Goal: Information Seeking & Learning: Learn about a topic

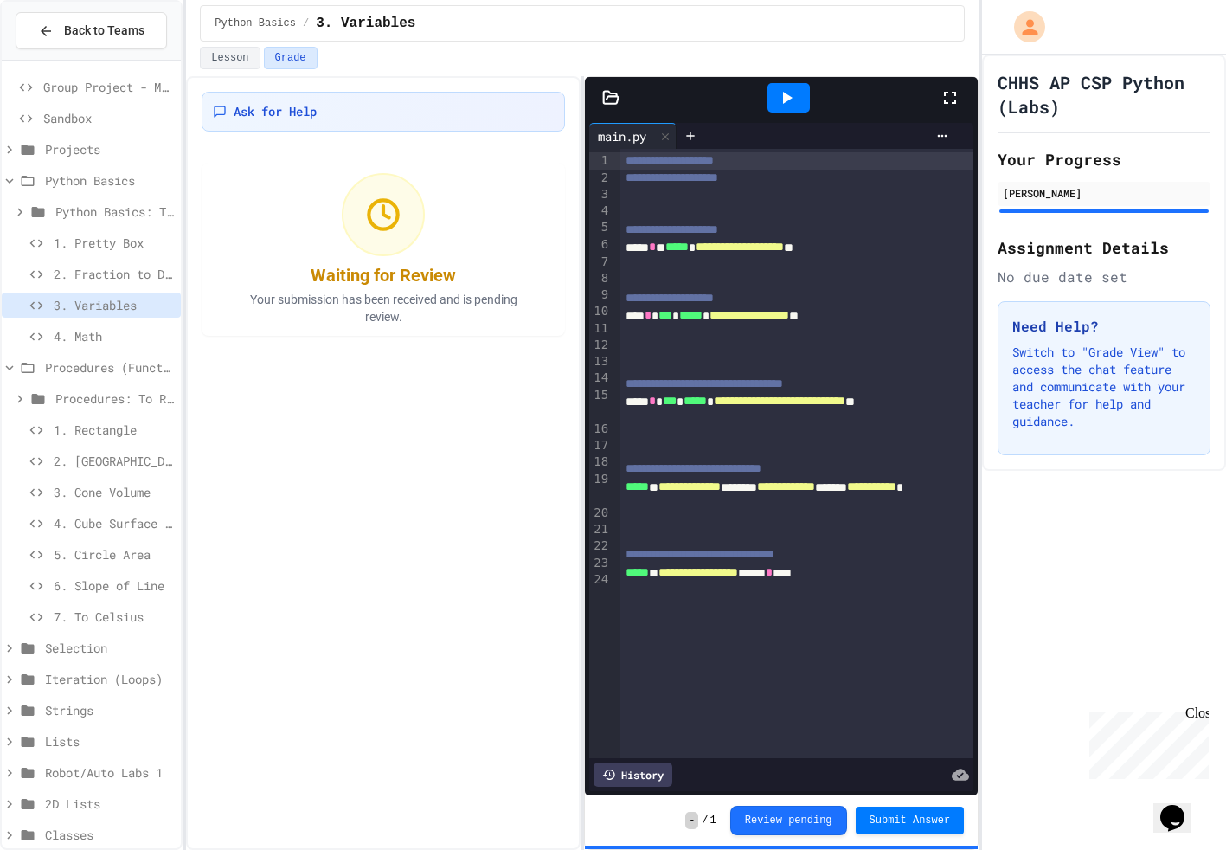
click at [74, 424] on span "1. Rectangle" at bounding box center [114, 430] width 120 height 18
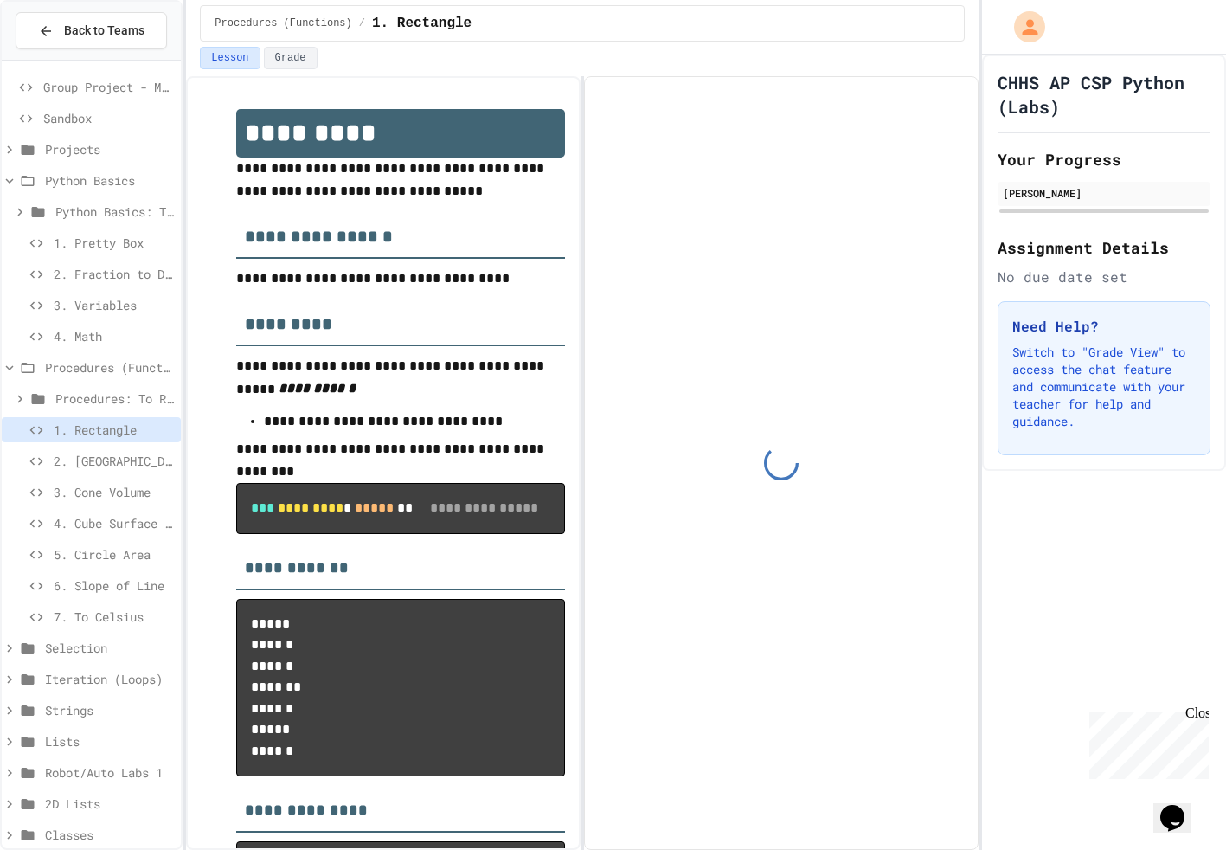
scroll to position [48, 0]
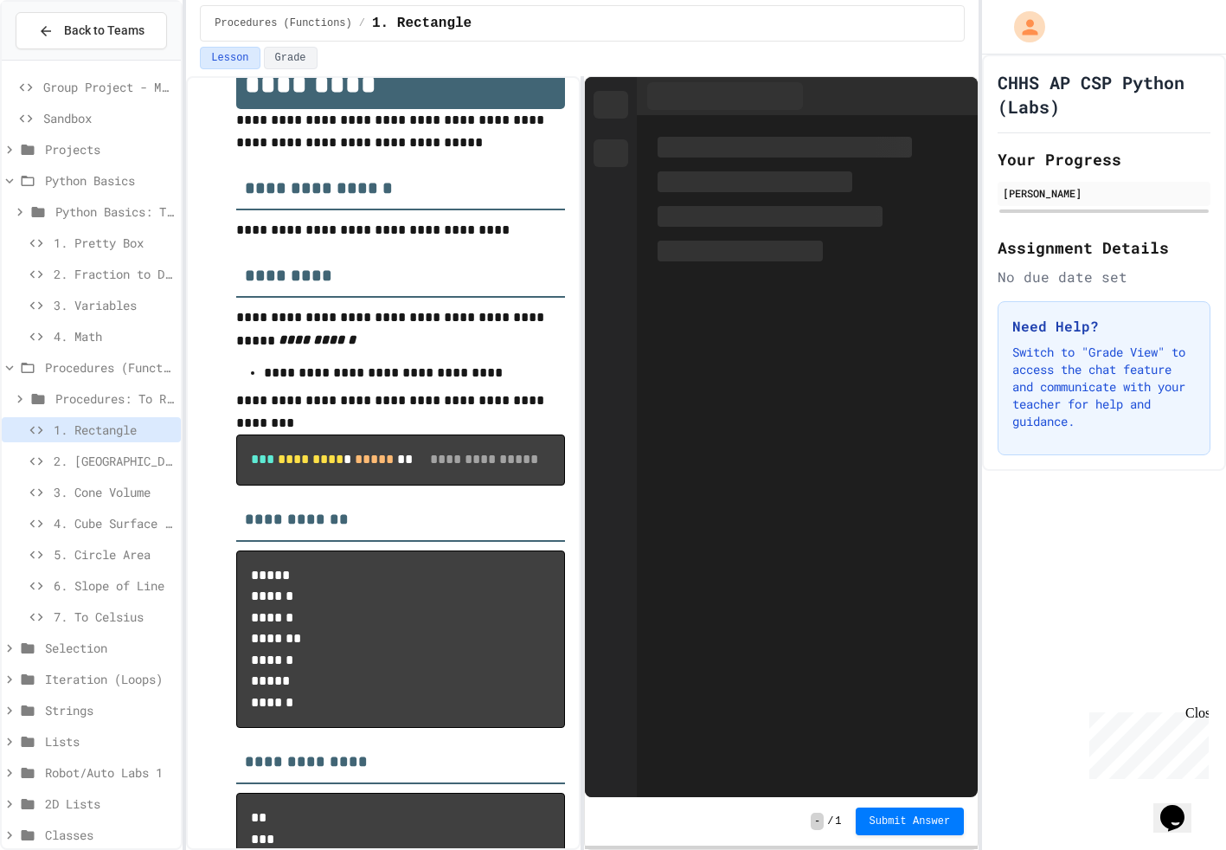
click at [69, 350] on div "4. Math" at bounding box center [91, 339] width 179 height 31
click at [68, 341] on span "4. Math" at bounding box center [114, 336] width 120 height 18
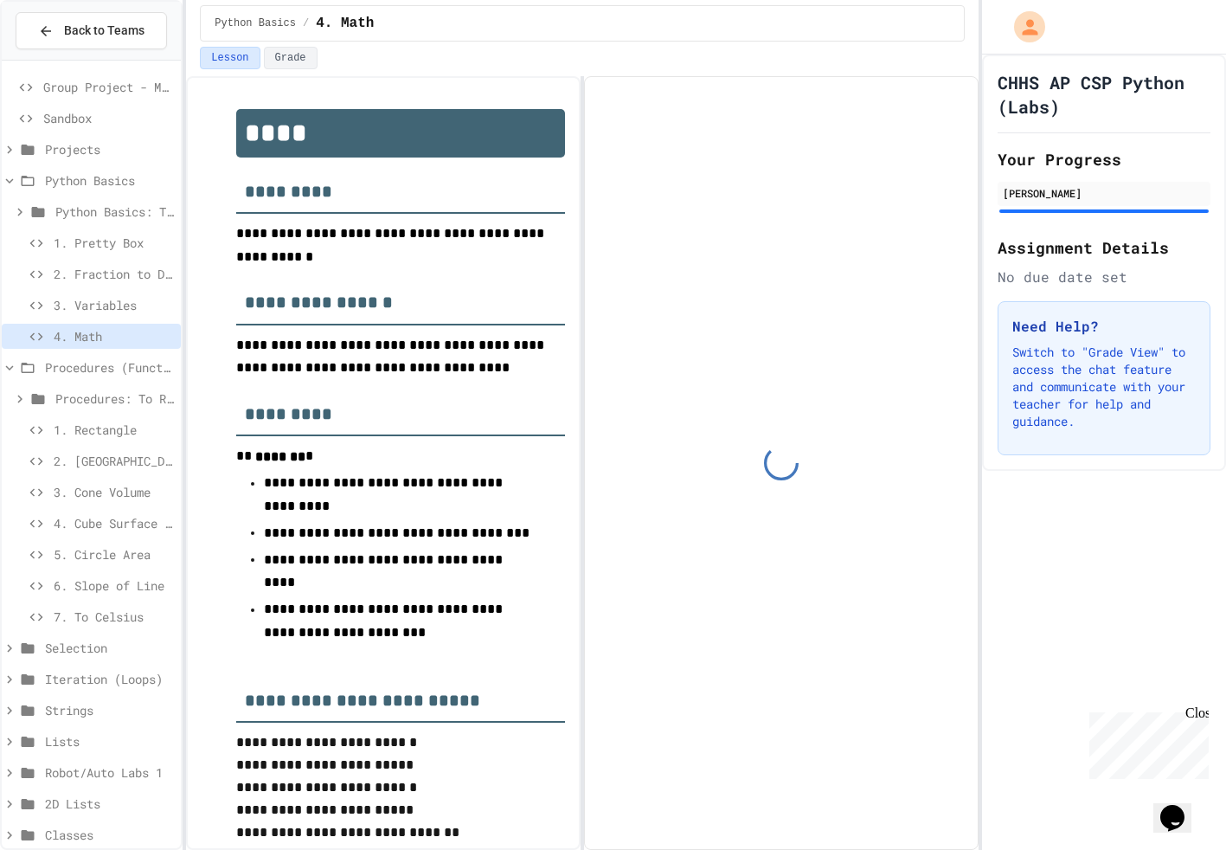
scroll to position [114, 0]
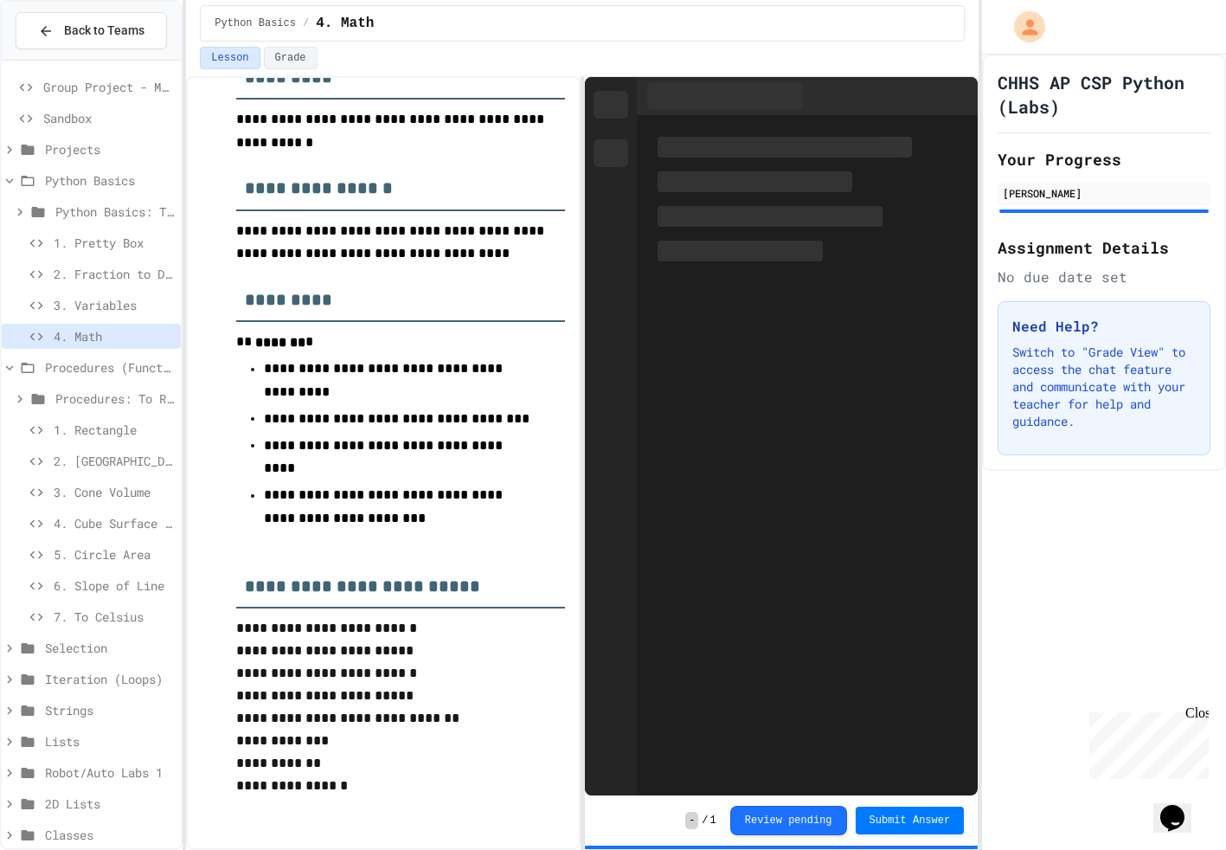
click at [74, 304] on span "3. Variables" at bounding box center [114, 305] width 120 height 18
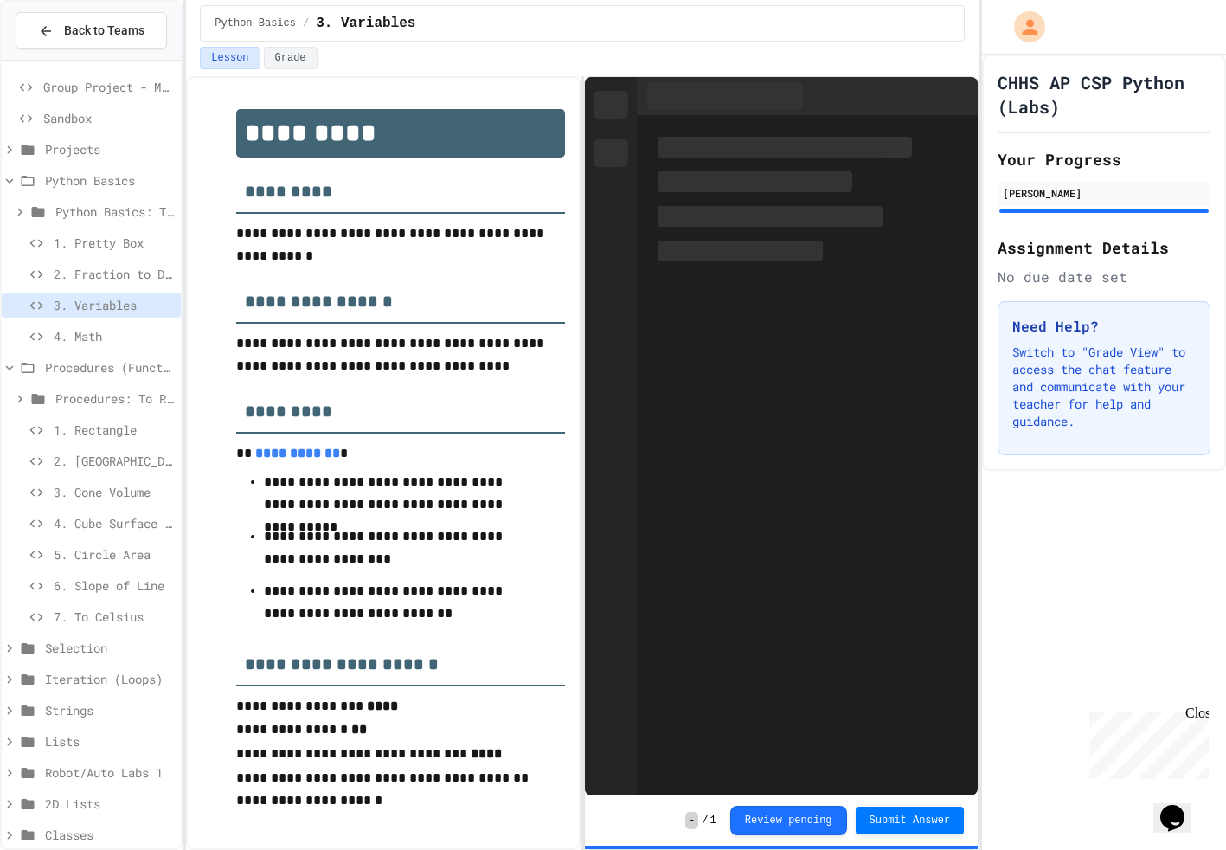
scroll to position [10, 0]
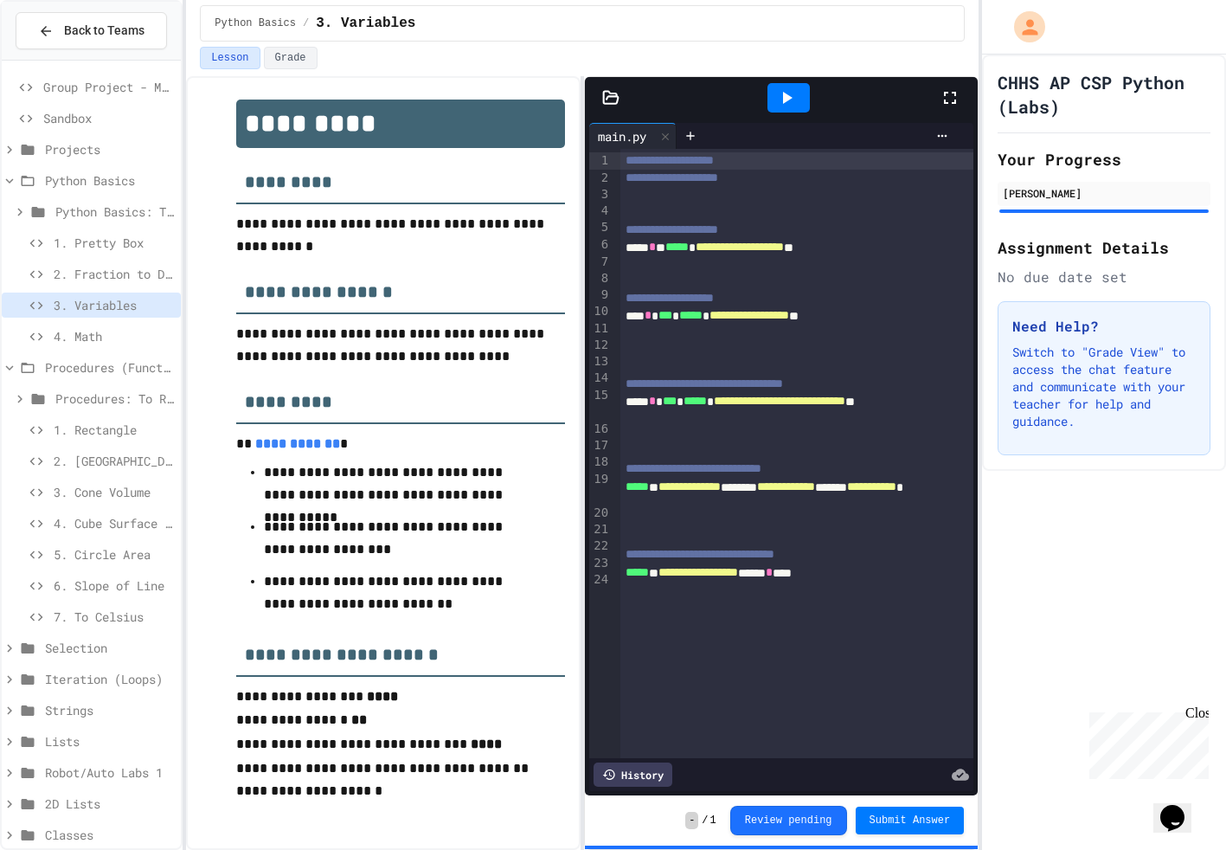
click at [93, 280] on span "2. Fraction to Decimal" at bounding box center [114, 274] width 120 height 18
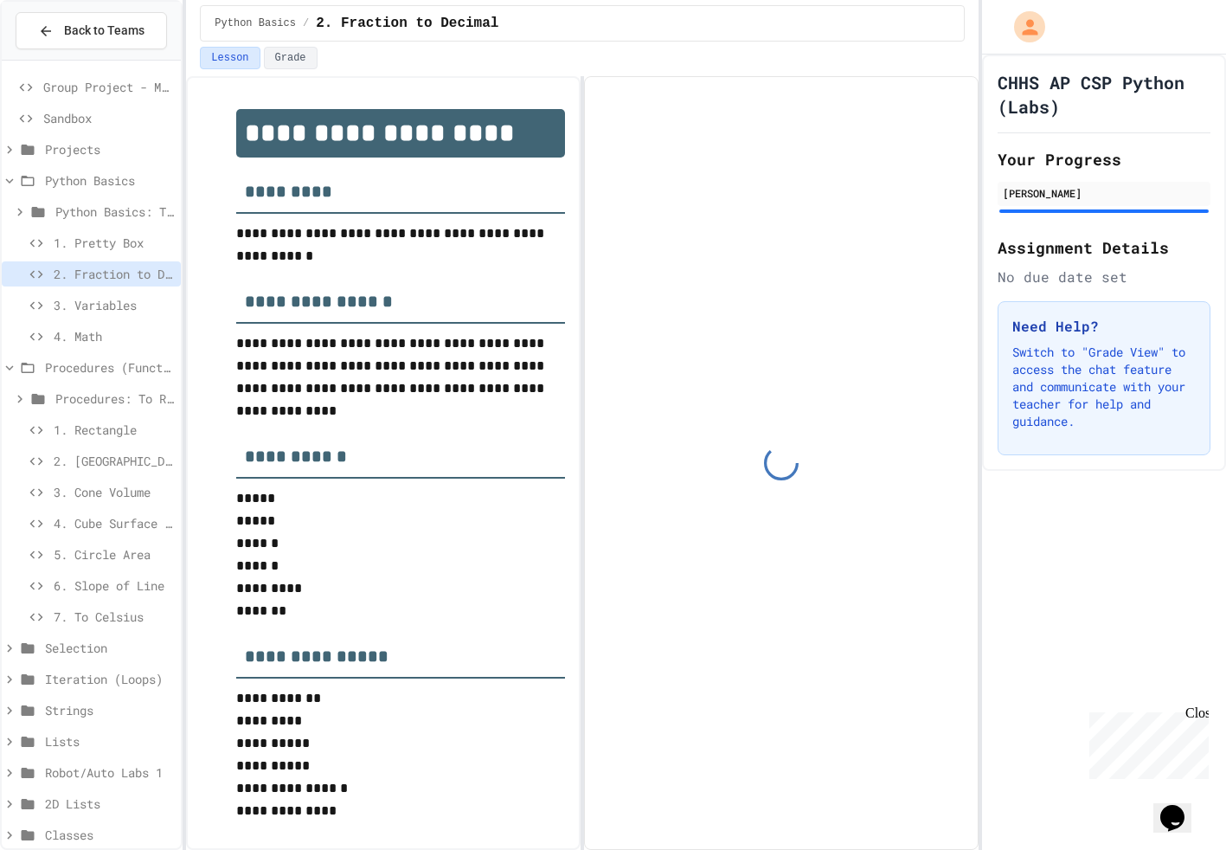
scroll to position [28, 0]
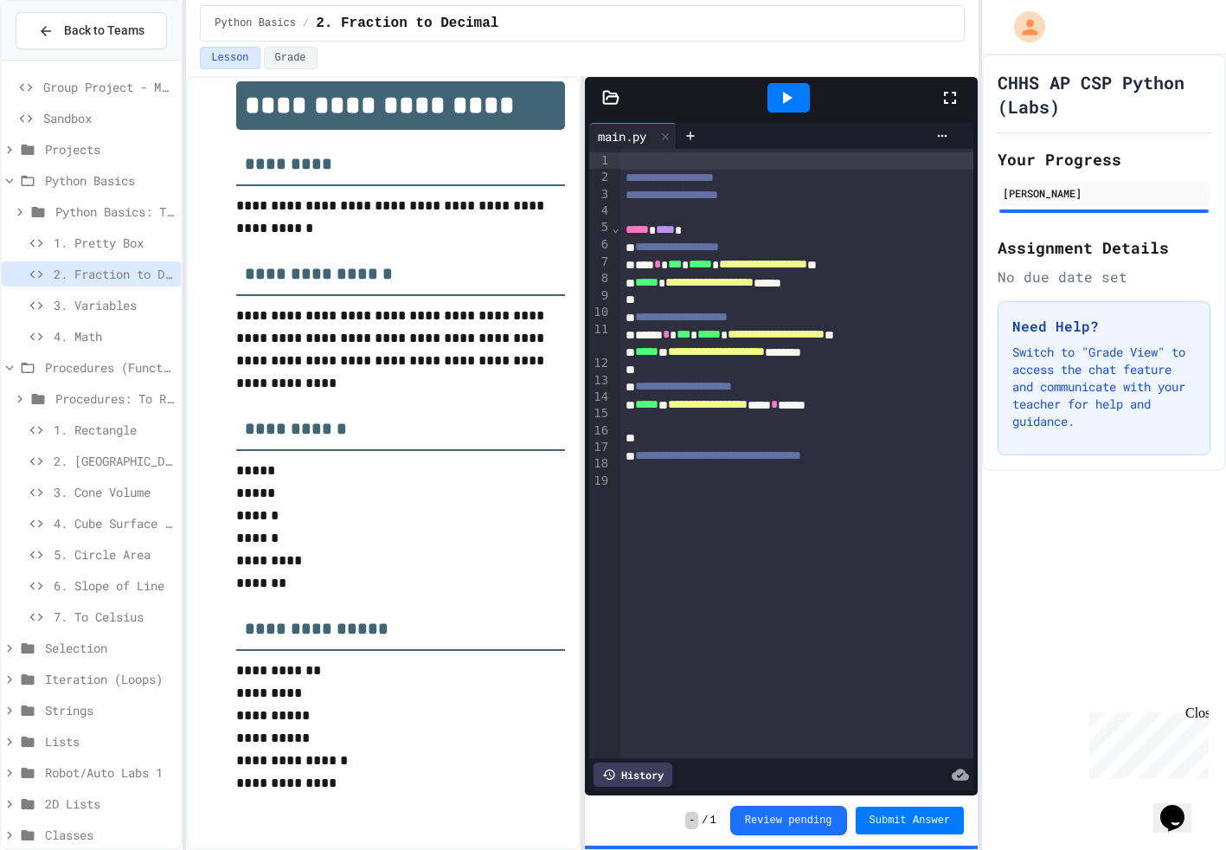
click at [94, 248] on span "1. Pretty Box" at bounding box center [114, 243] width 120 height 18
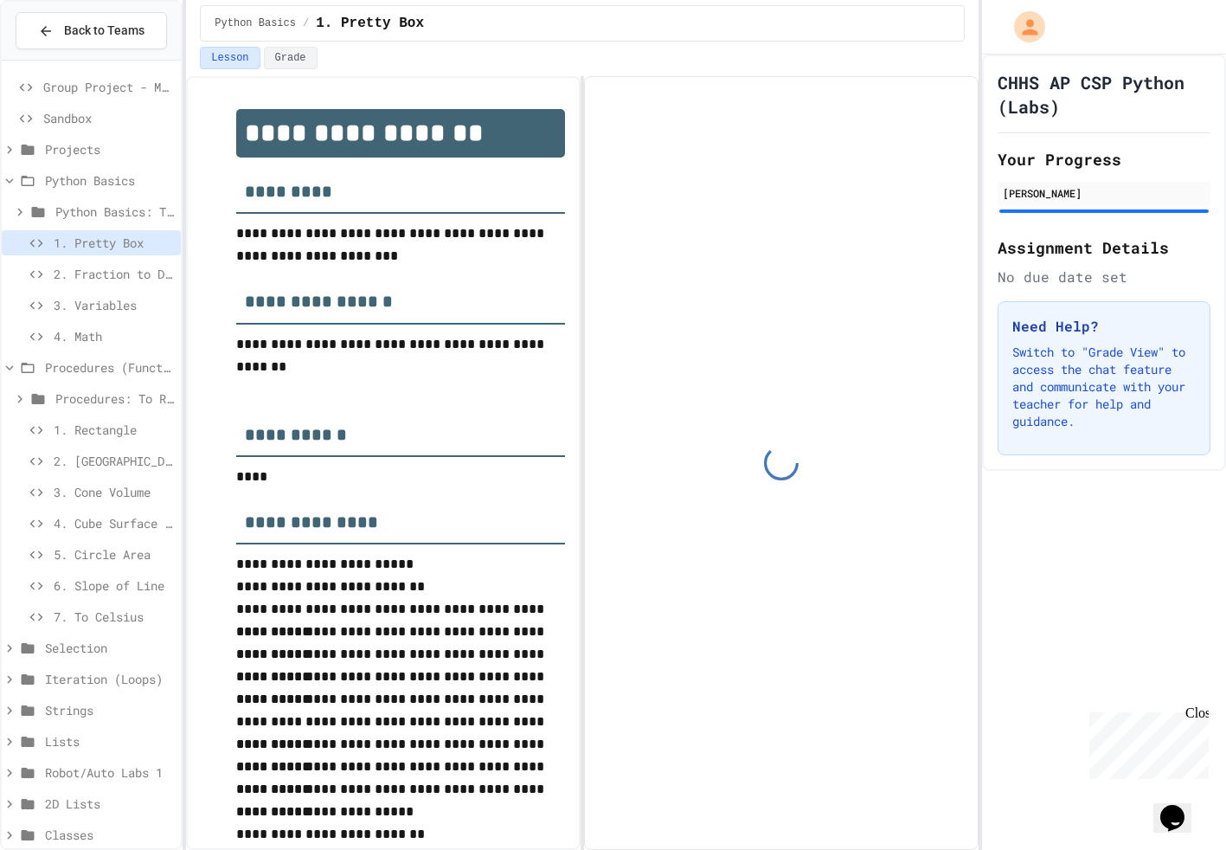
scroll to position [53, 0]
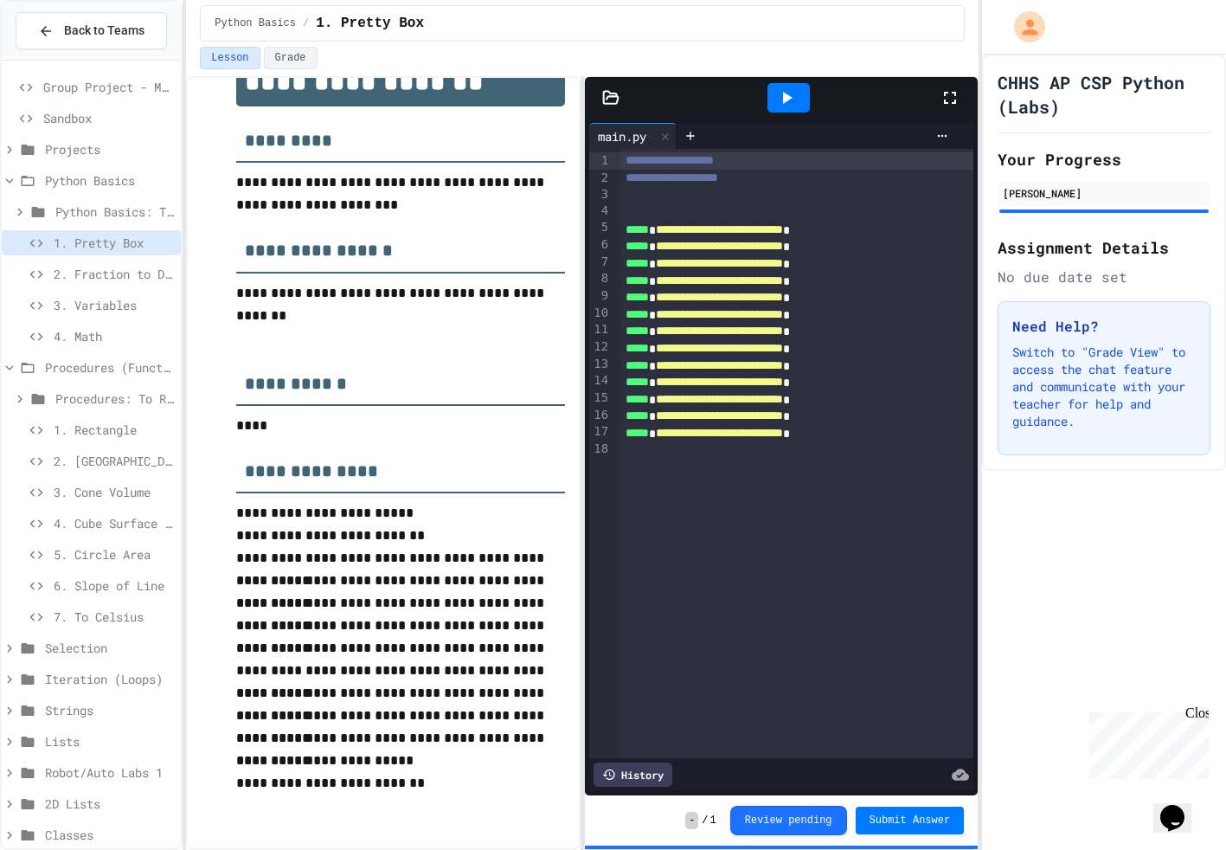
click at [120, 271] on span "2. Fraction to Decimal" at bounding box center [114, 274] width 120 height 18
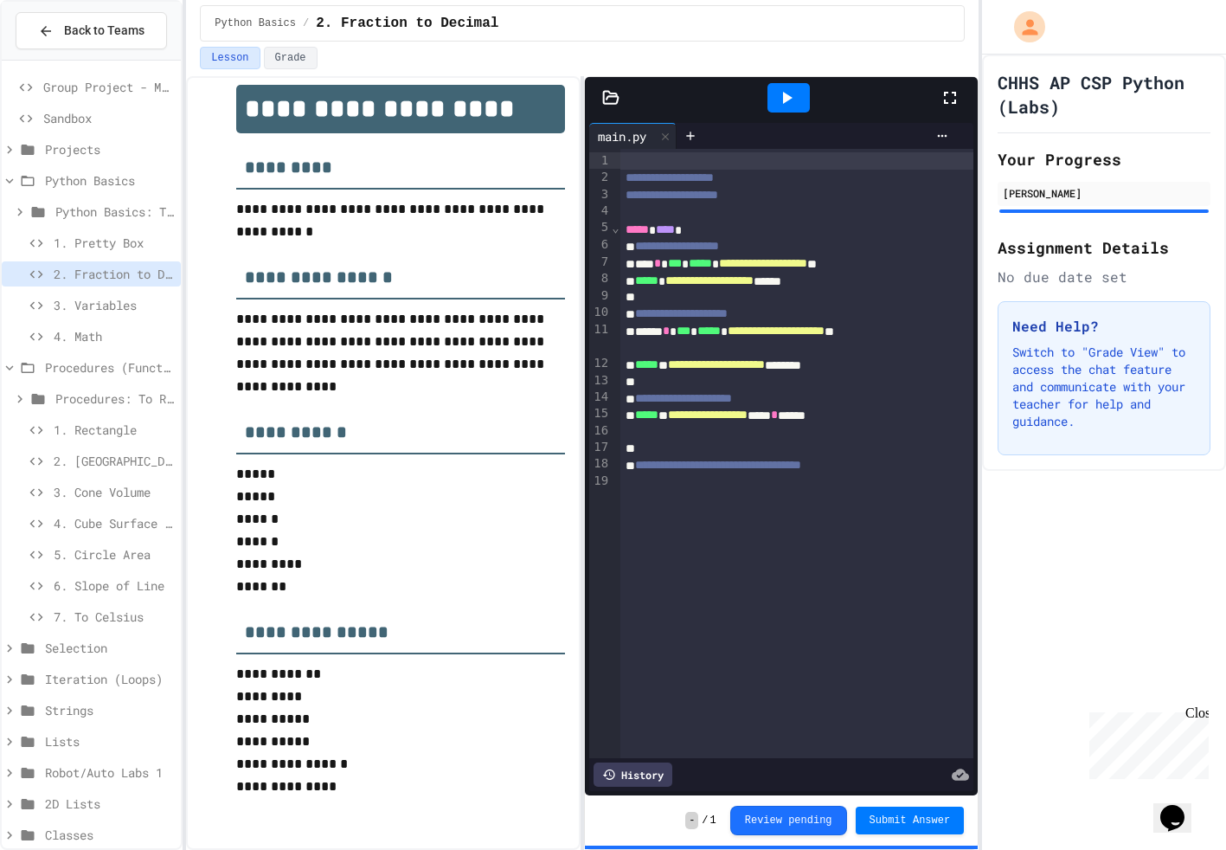
scroll to position [28, 0]
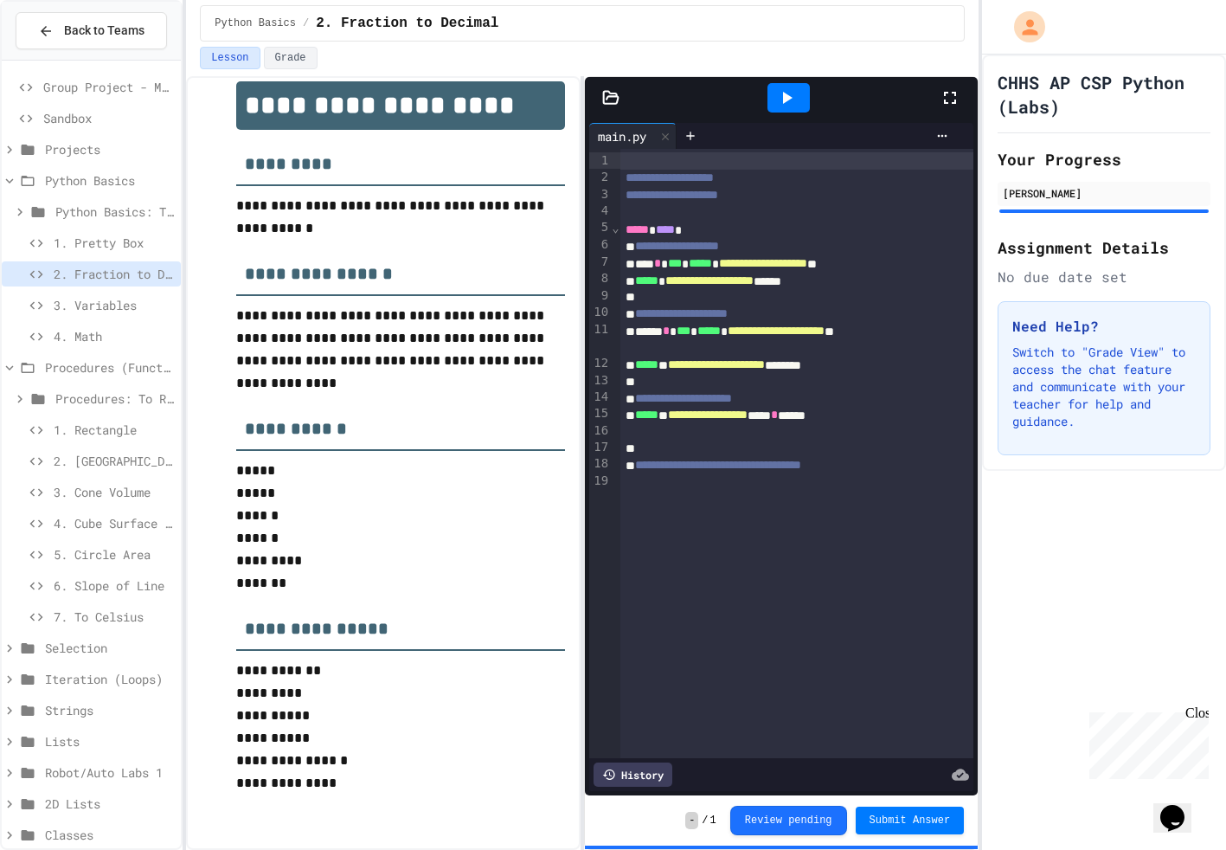
click at [76, 612] on span "7. To Celsius" at bounding box center [114, 617] width 120 height 18
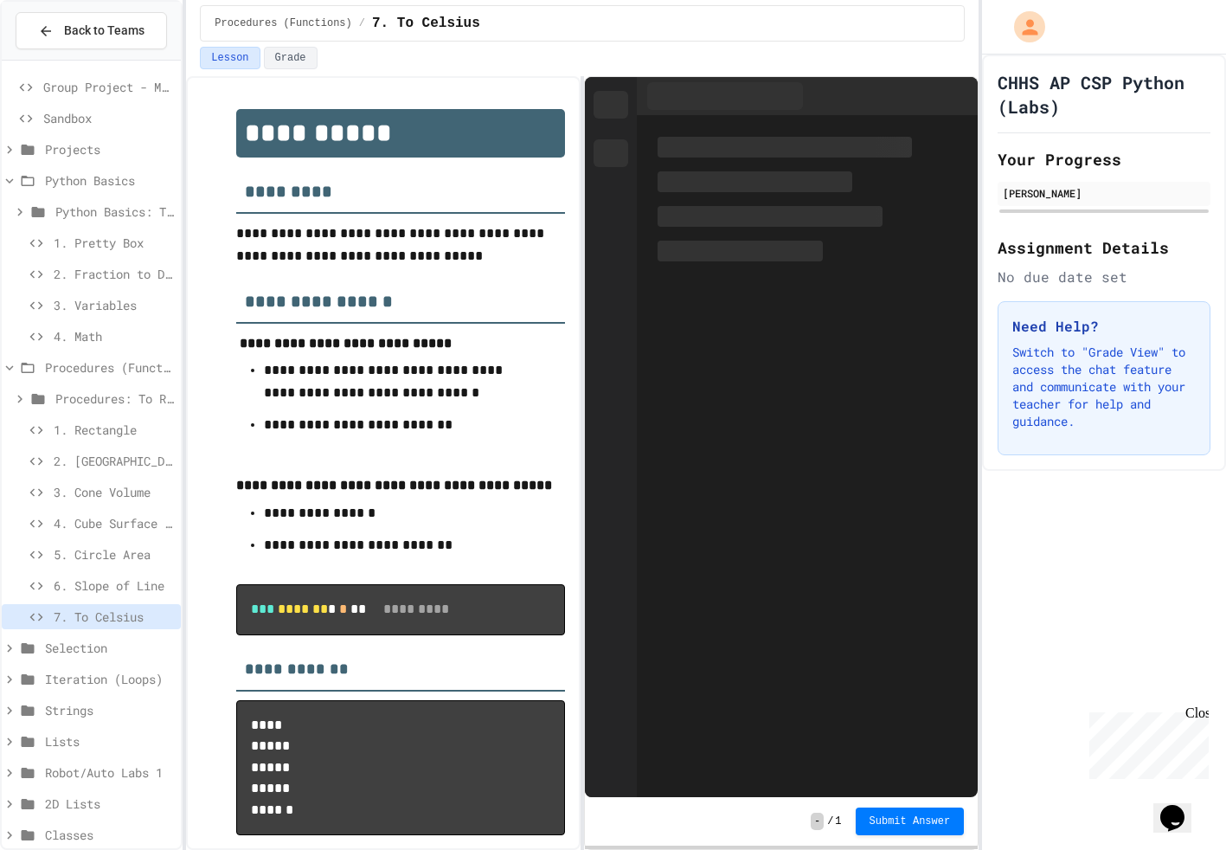
scroll to position [113, 0]
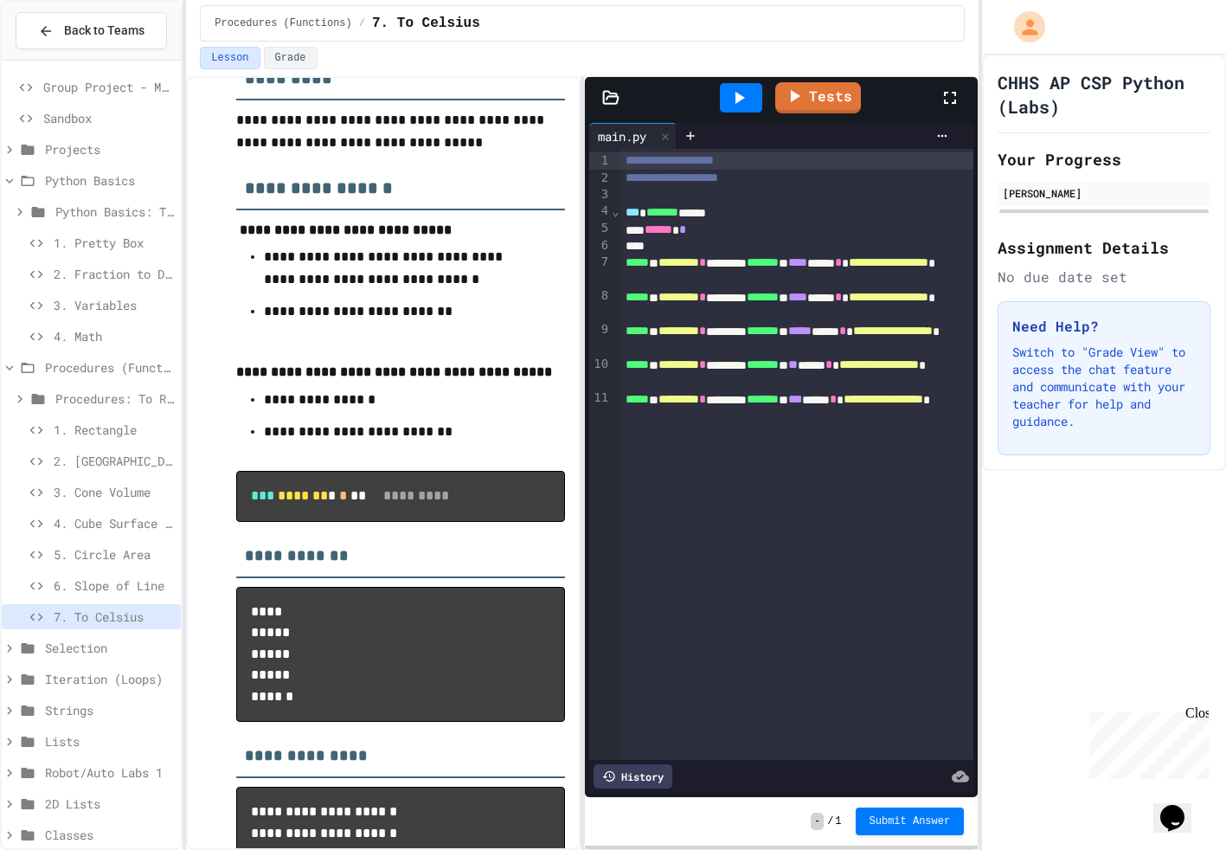
click at [102, 577] on span "6. Slope of Line" at bounding box center [114, 585] width 120 height 18
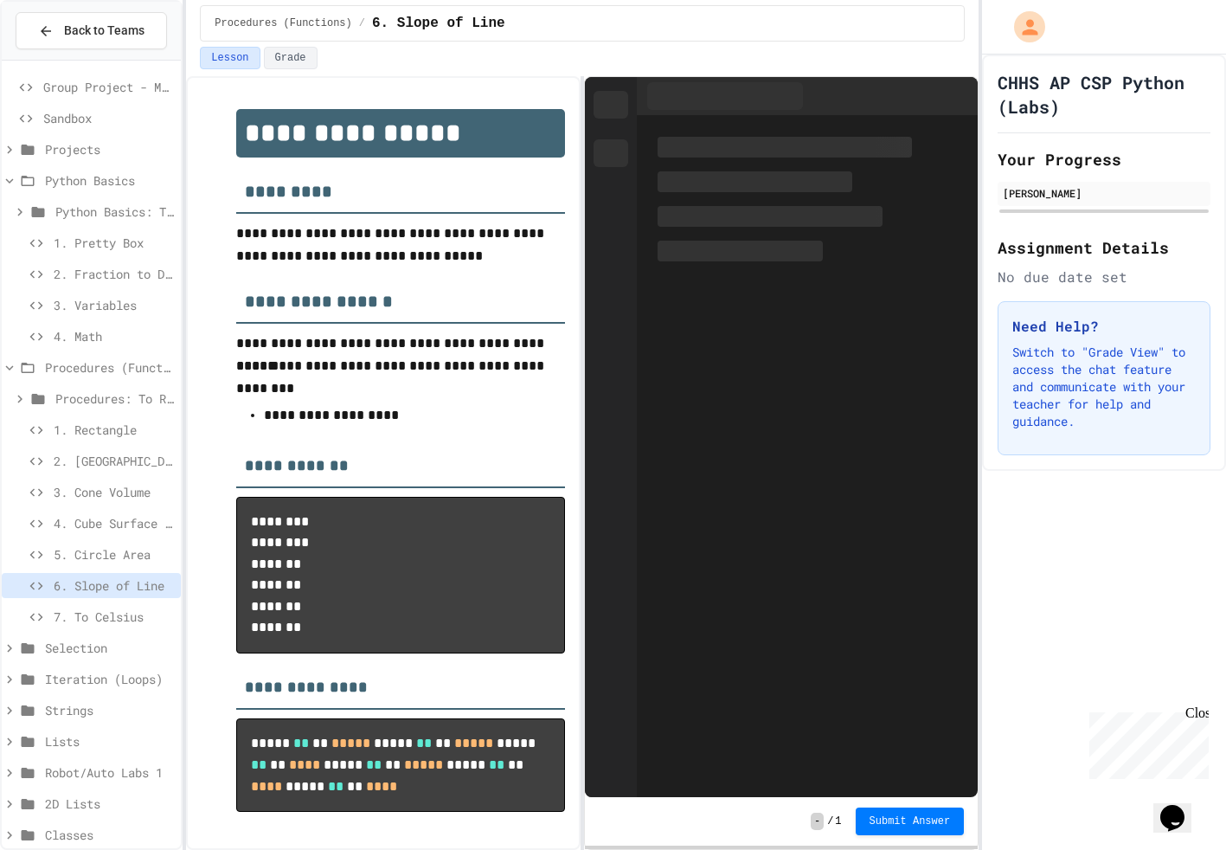
scroll to position [100, 0]
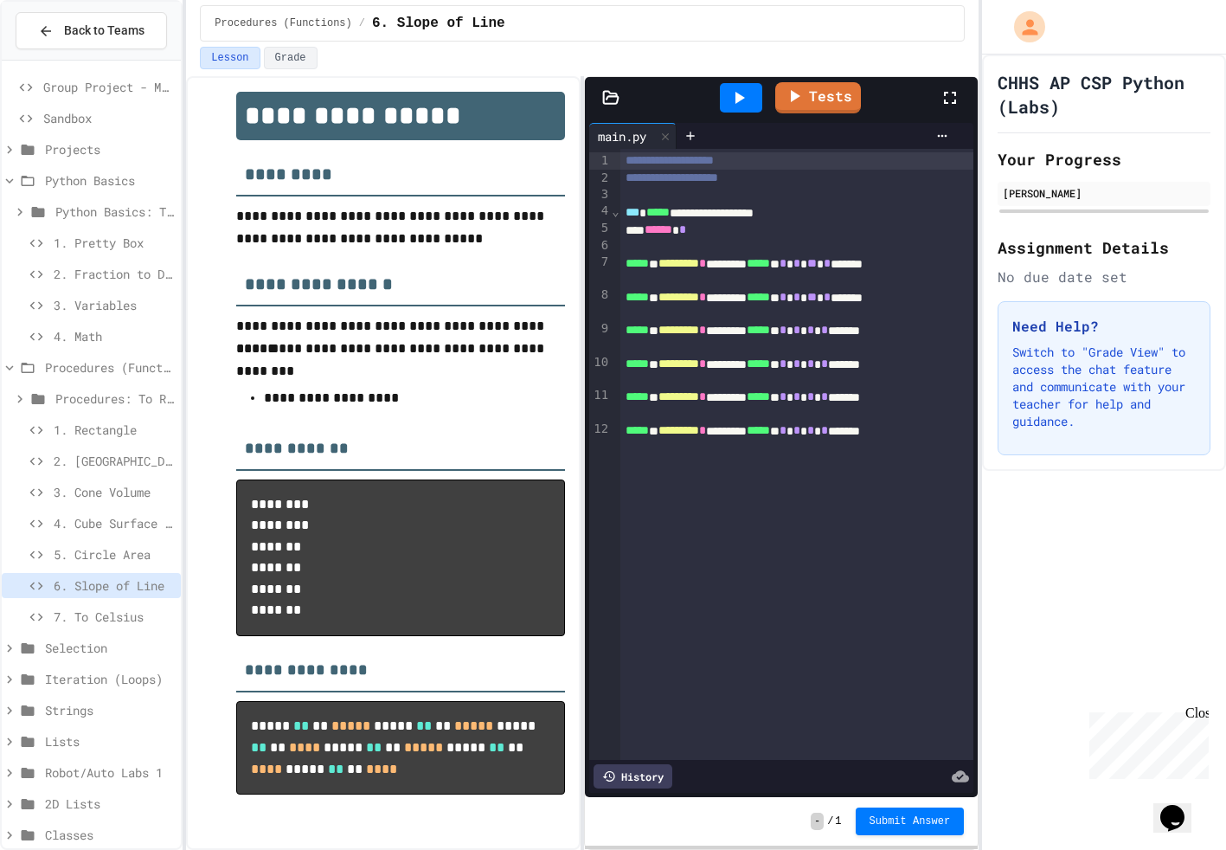
click at [102, 562] on span "5. Circle Area" at bounding box center [114, 554] width 120 height 18
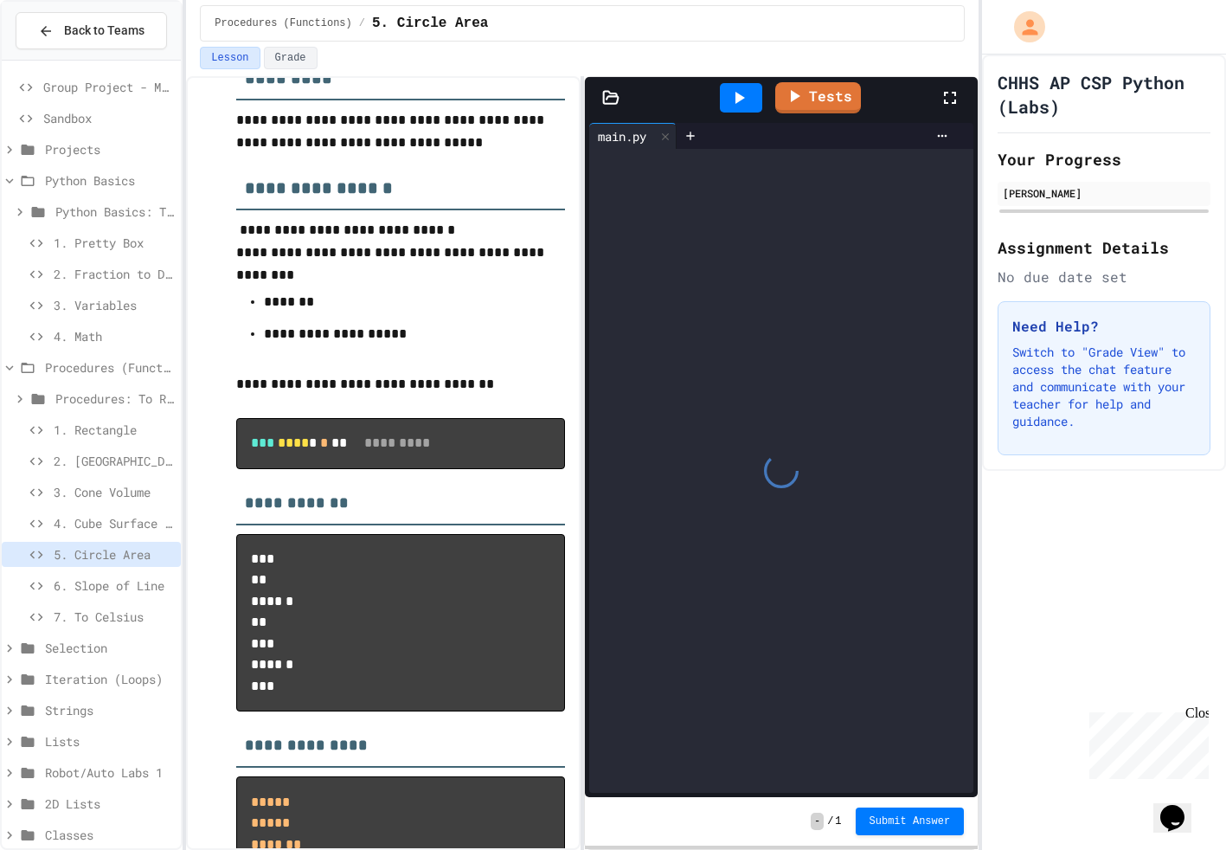
scroll to position [113, 0]
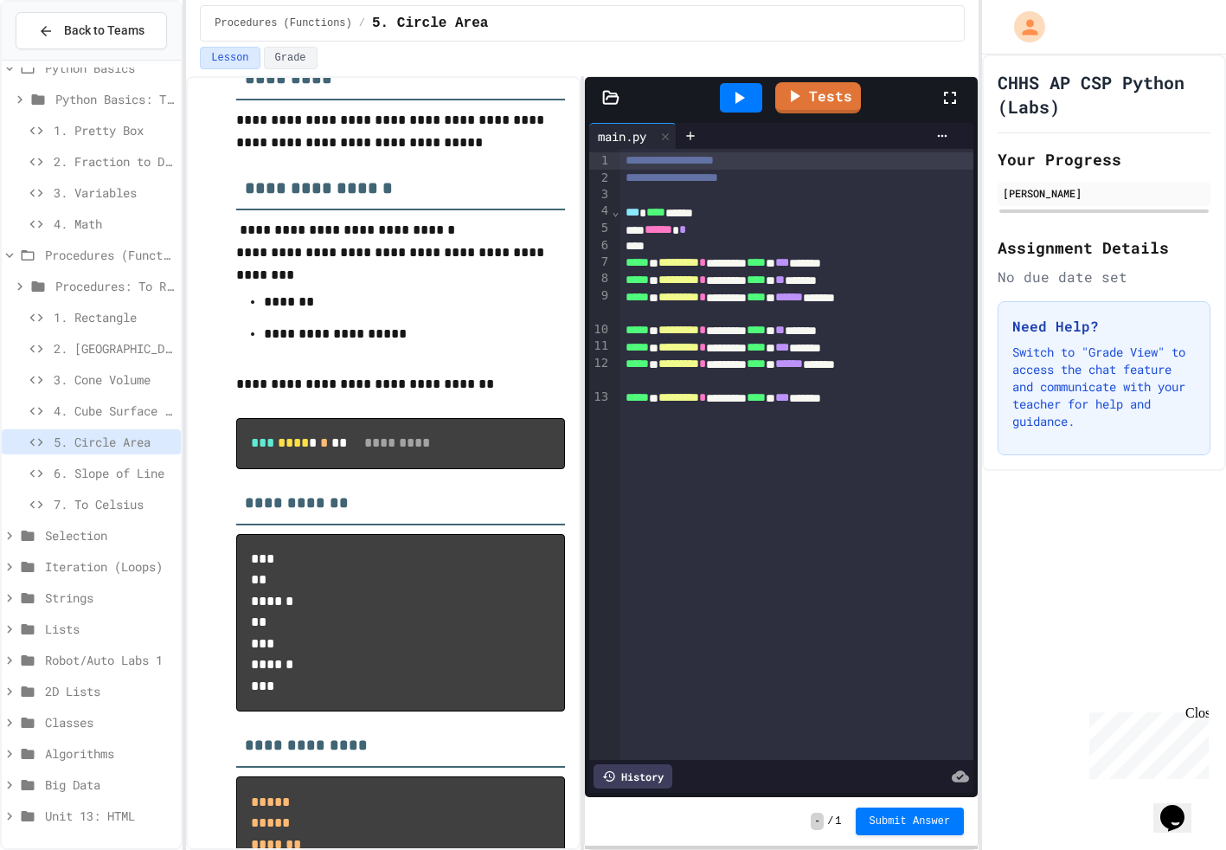
click at [52, 777] on span "Big Data" at bounding box center [109, 784] width 129 height 18
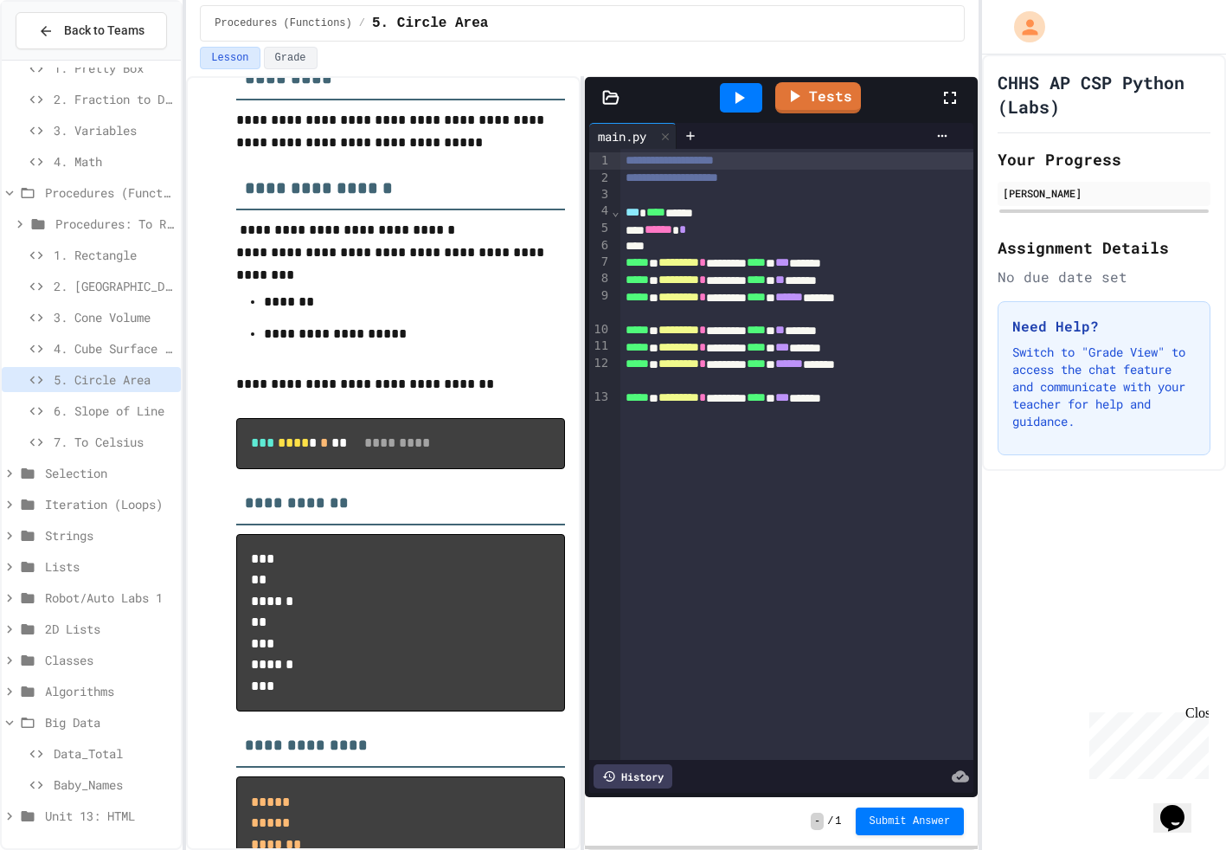
click at [113, 791] on span "Baby_Names" at bounding box center [114, 784] width 120 height 18
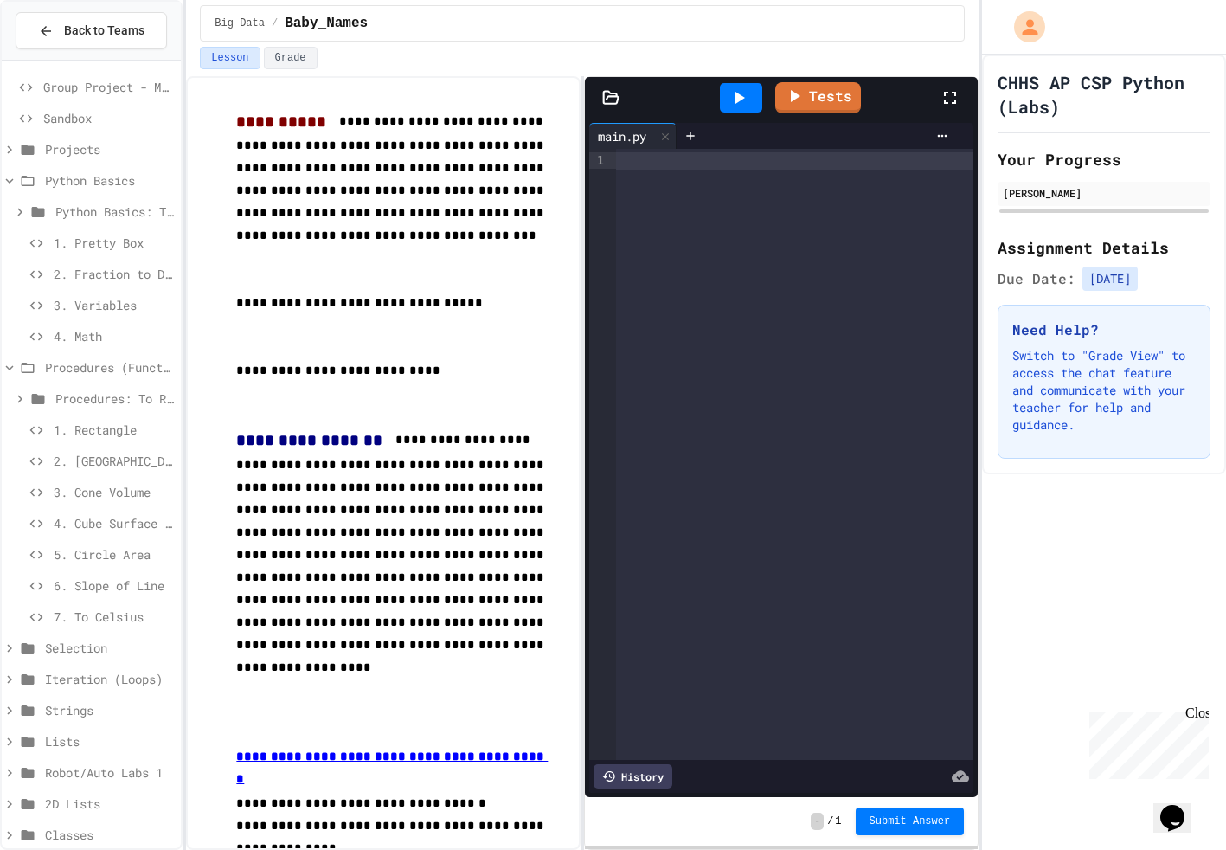
click at [106, 235] on span "1. Pretty Box" at bounding box center [114, 243] width 120 height 18
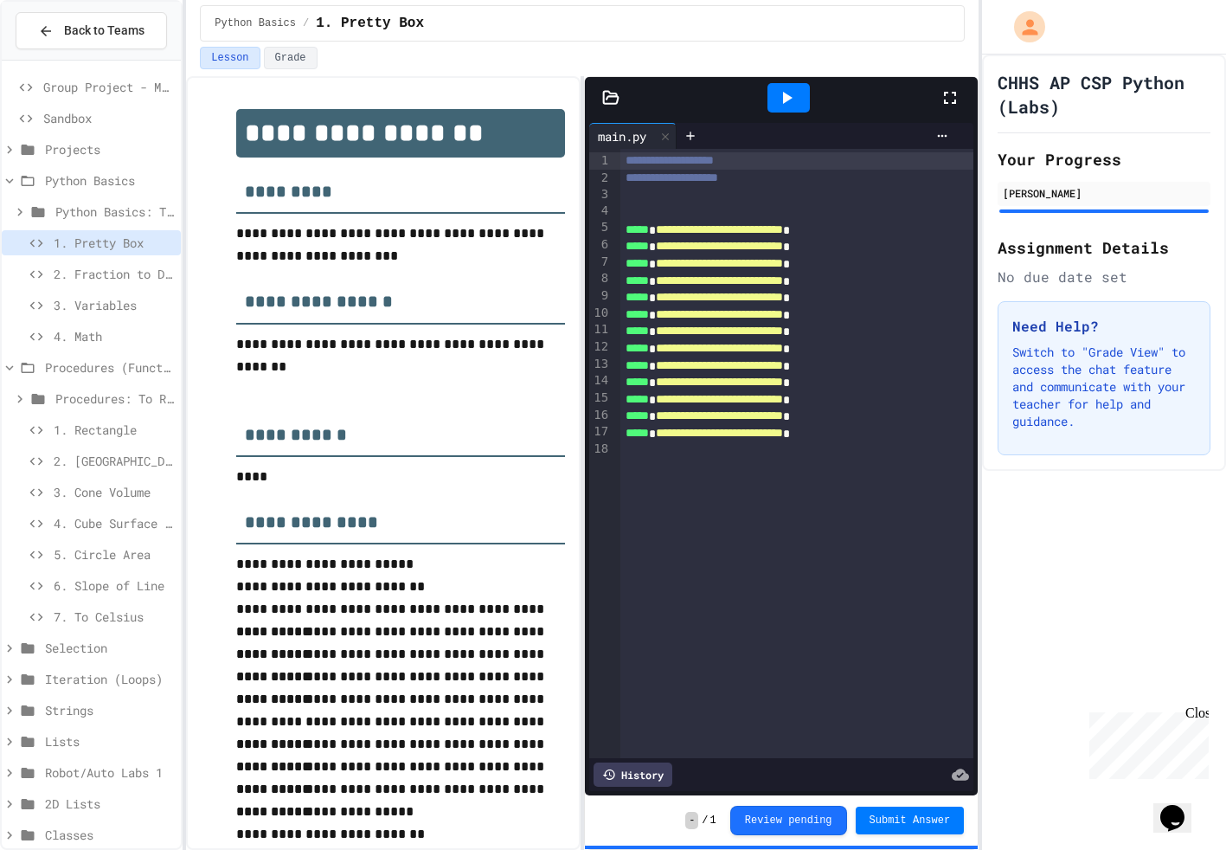
click at [92, 439] on div "1. Rectangle" at bounding box center [91, 429] width 179 height 25
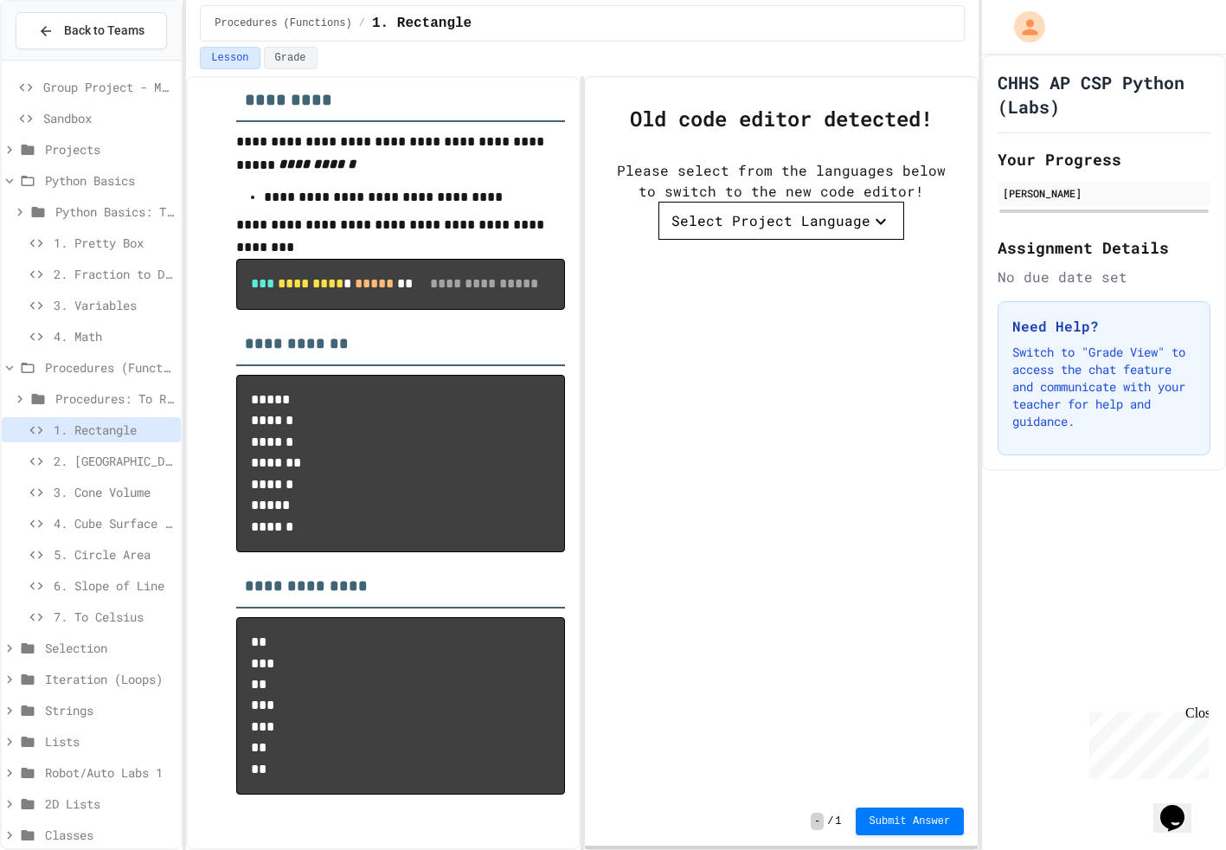
click at [27, 366] on icon at bounding box center [27, 368] width 21 height 16
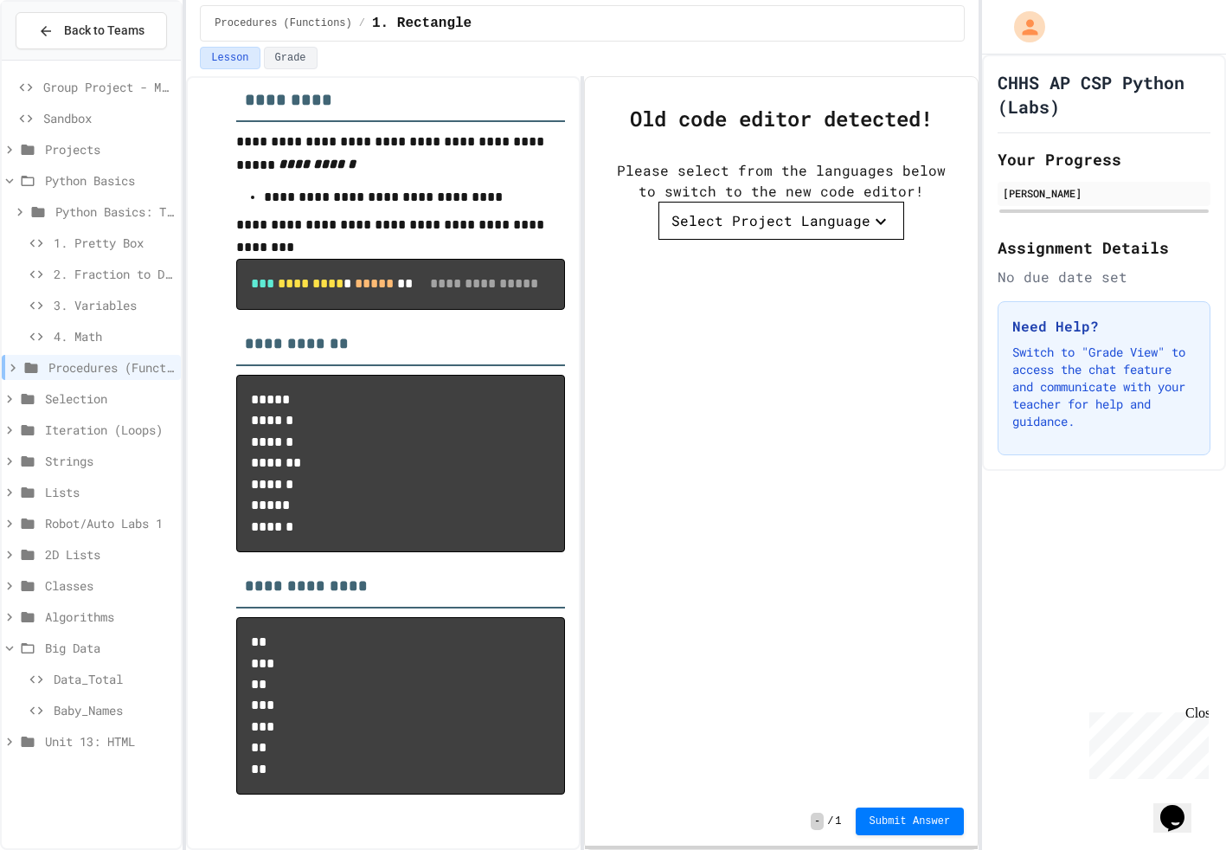
click at [17, 363] on icon at bounding box center [13, 368] width 16 height 16
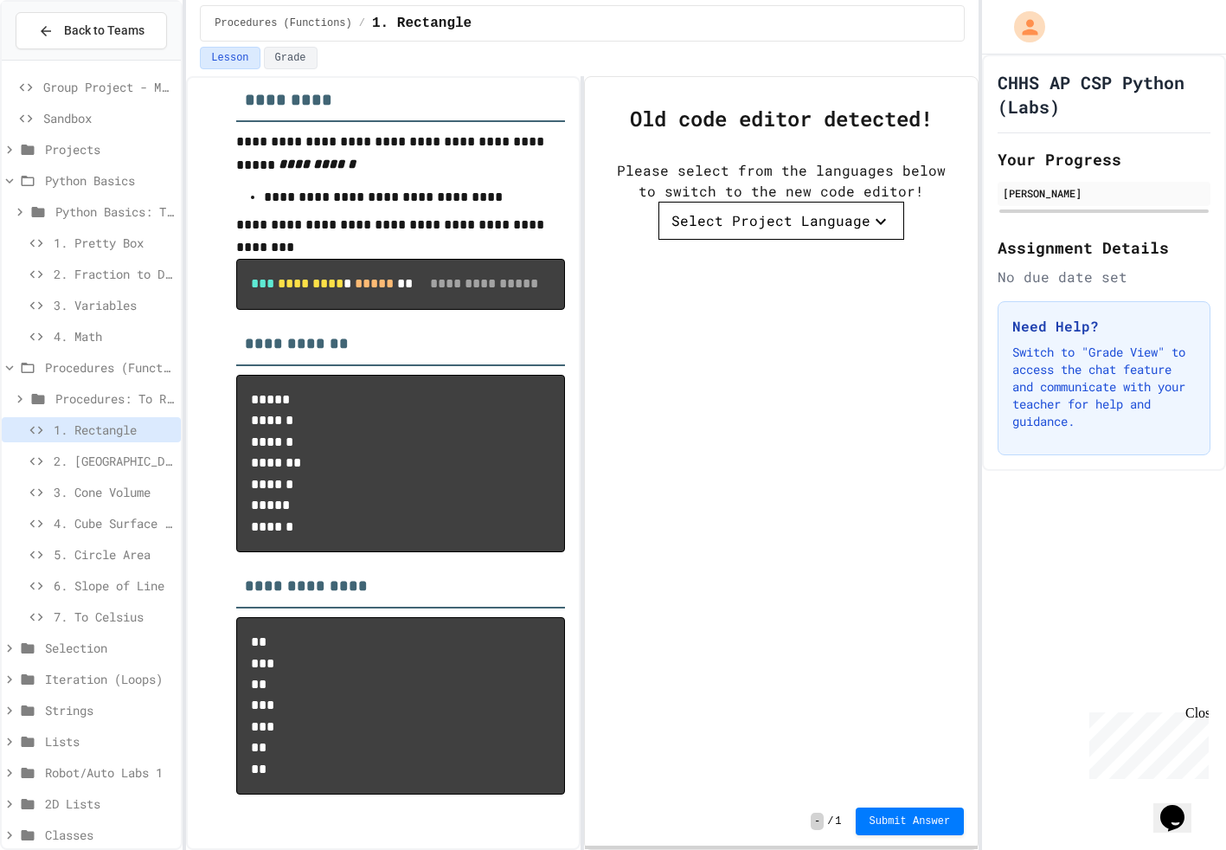
click at [93, 112] on span "Sandbox" at bounding box center [108, 118] width 131 height 18
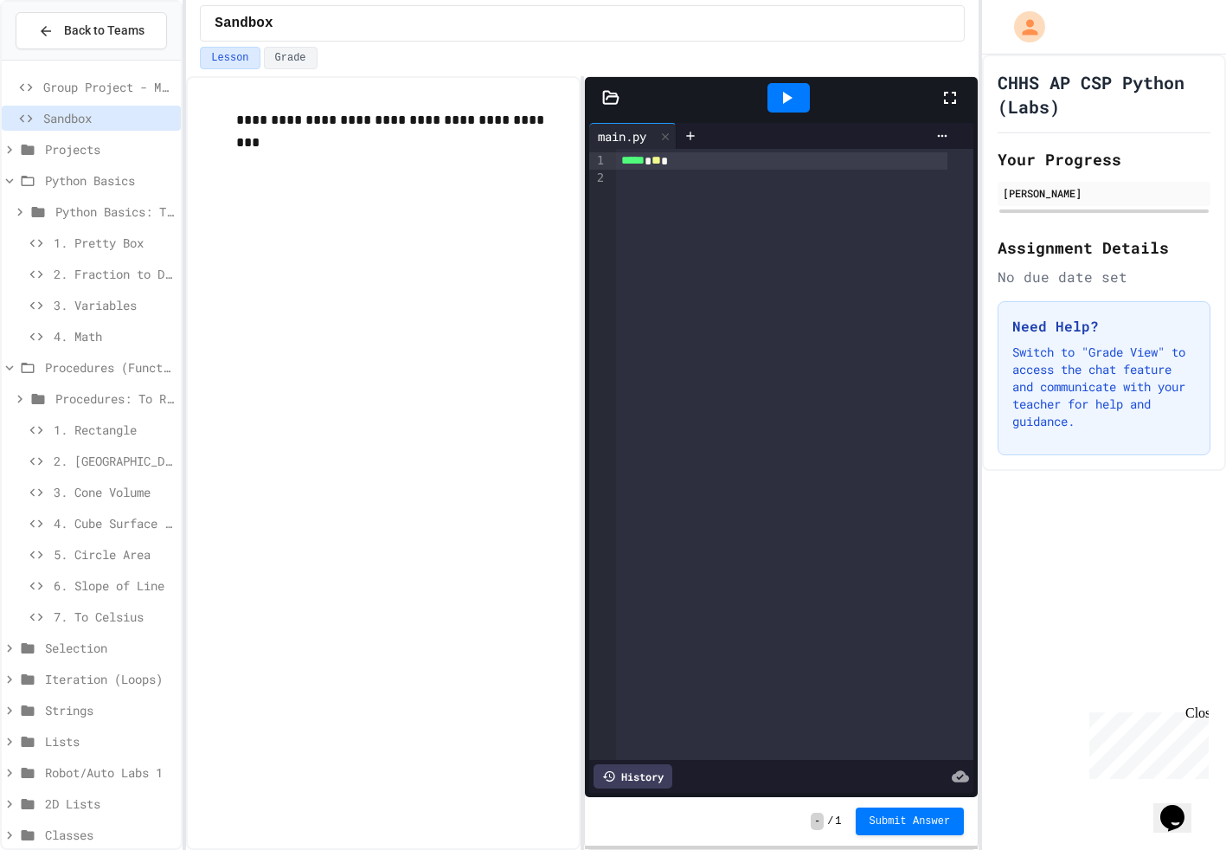
click at [97, 147] on span "Projects" at bounding box center [109, 149] width 129 height 18
click at [111, 185] on span "Project 01: Basic List Analysis" at bounding box center [114, 180] width 120 height 18
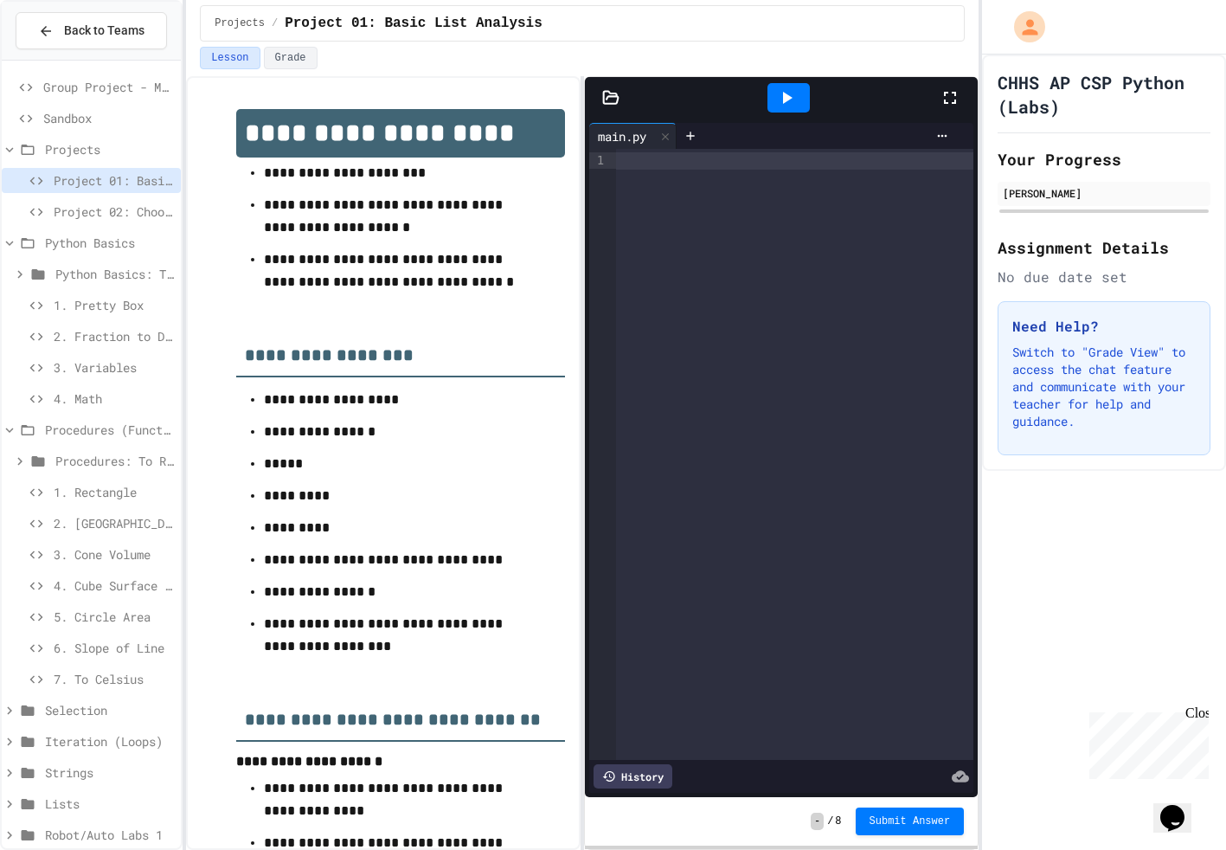
click at [71, 113] on span "Sandbox" at bounding box center [108, 118] width 131 height 18
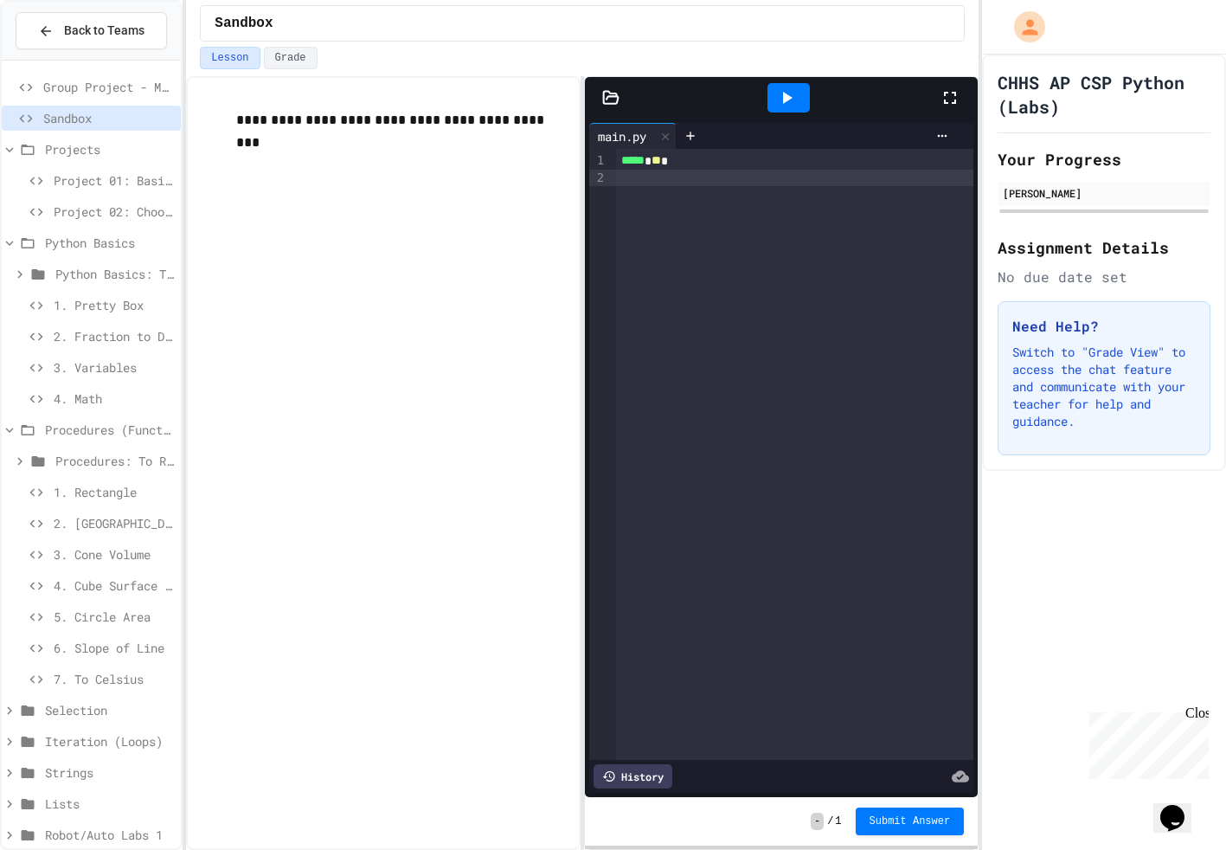
click at [691, 274] on div "***** * ** *" at bounding box center [794, 454] width 357 height 611
drag, startPoint x: 691, startPoint y: 170, endPoint x: 646, endPoint y: 170, distance: 45.0
click at [660, 168] on div "***** * ** *" at bounding box center [794, 454] width 357 height 611
click at [637, 171] on div at bounding box center [794, 178] width 357 height 17
drag, startPoint x: 709, startPoint y: 161, endPoint x: 597, endPoint y: 165, distance: 111.7
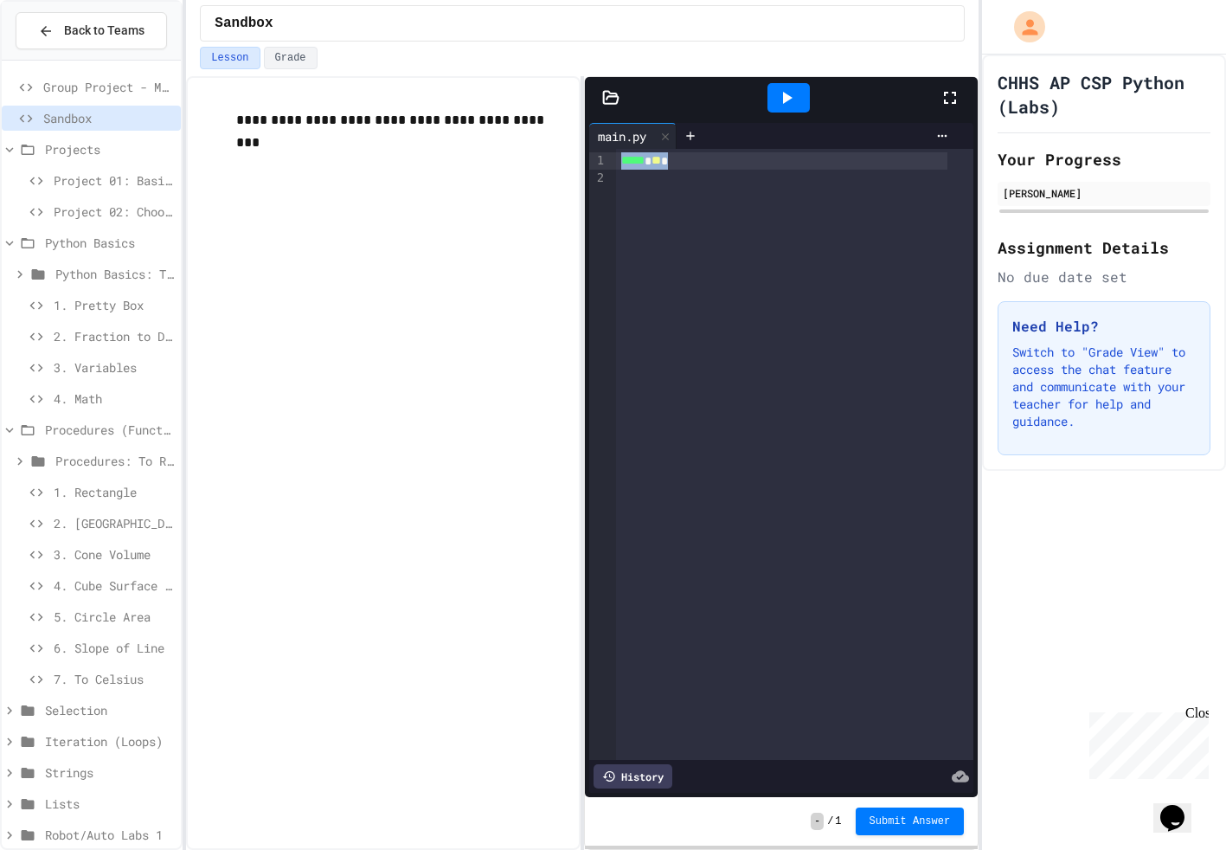
click at [597, 165] on div "9 1 2 › ***** * ** *" at bounding box center [781, 454] width 384 height 611
